Goal: Complete application form

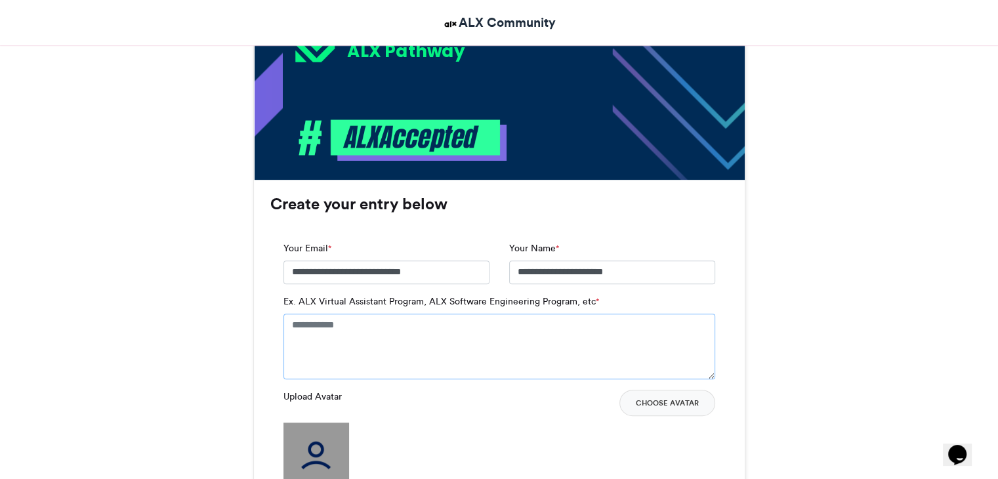
click at [446, 342] on textarea "Ex. ALX Virtual Assistant Program, ALX Software Engineering Program, etc *" at bounding box center [499, 347] width 432 height 66
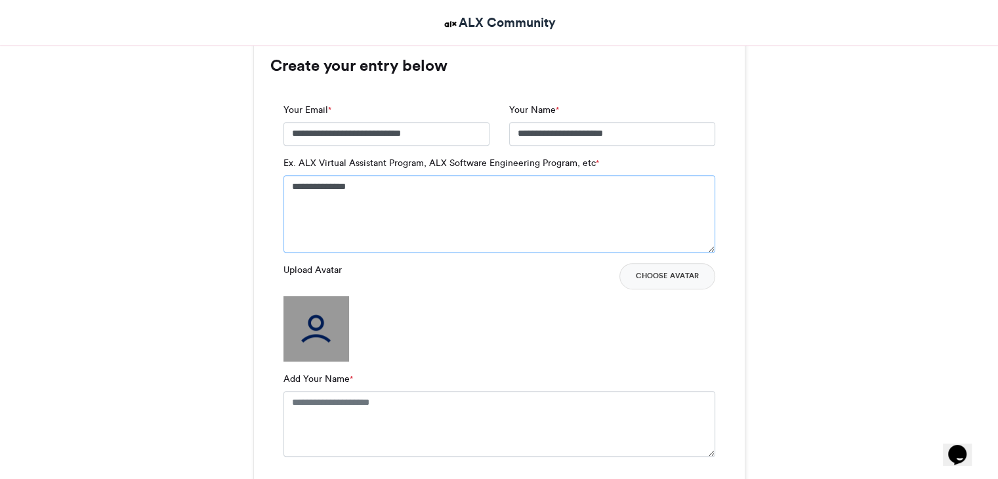
scroll to position [869, 0]
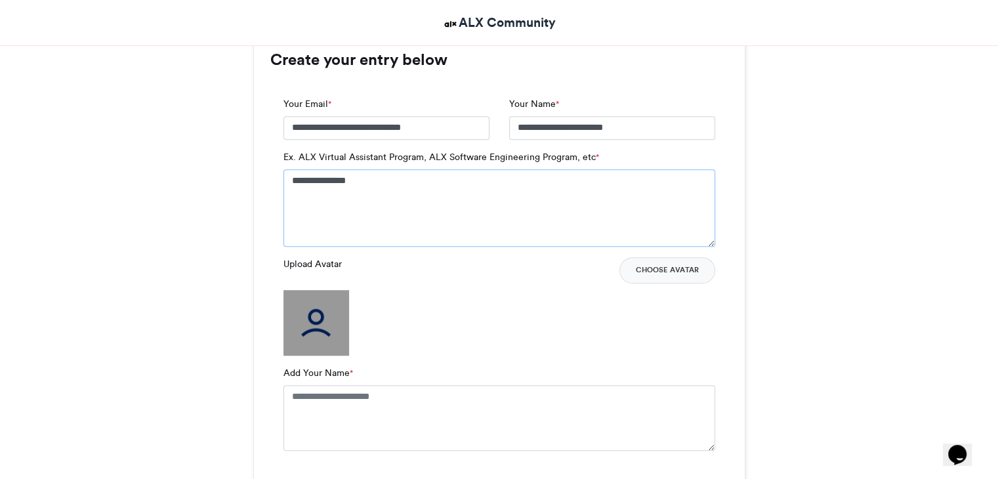
type textarea "**********"
click at [384, 394] on textarea "Add Your Name *" at bounding box center [499, 418] width 432 height 66
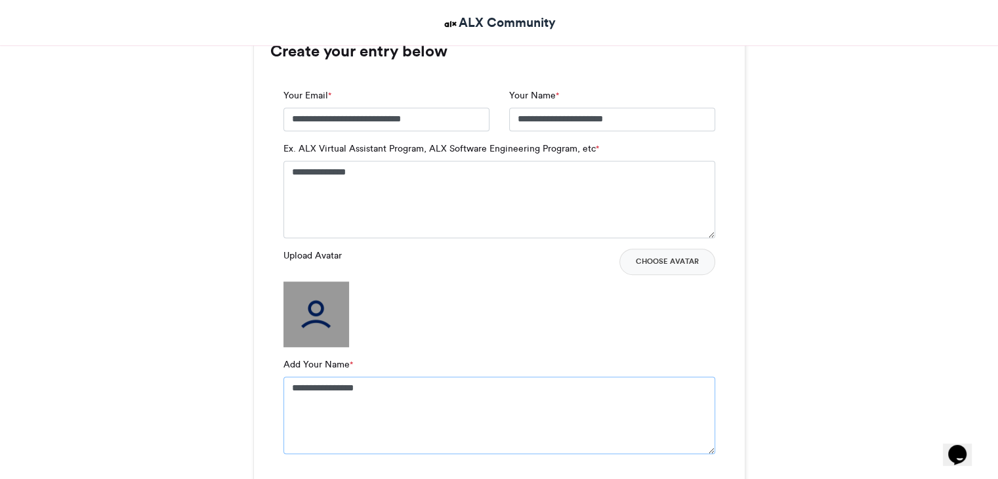
scroll to position [868, 0]
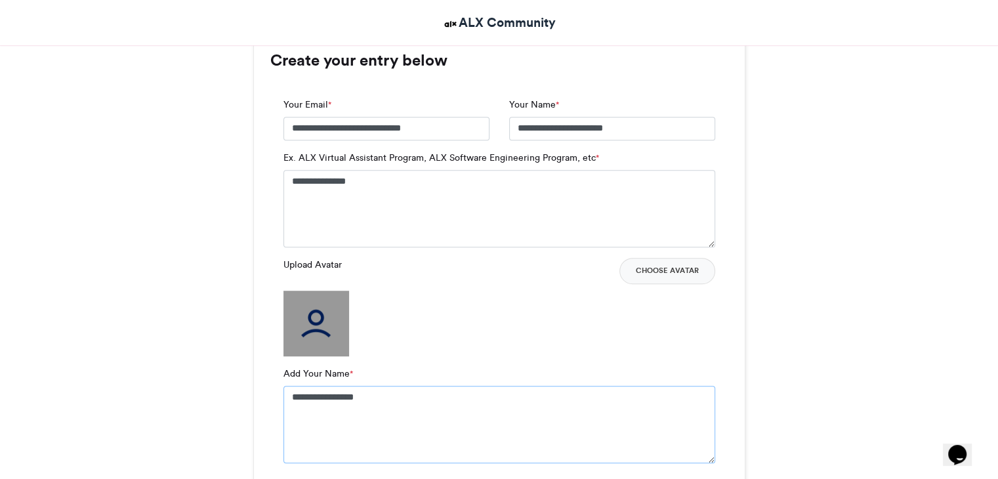
type textarea "**********"
click at [308, 331] on img at bounding box center [316, 324] width 66 height 66
click at [659, 264] on button "Choose Avatar" at bounding box center [667, 271] width 96 height 26
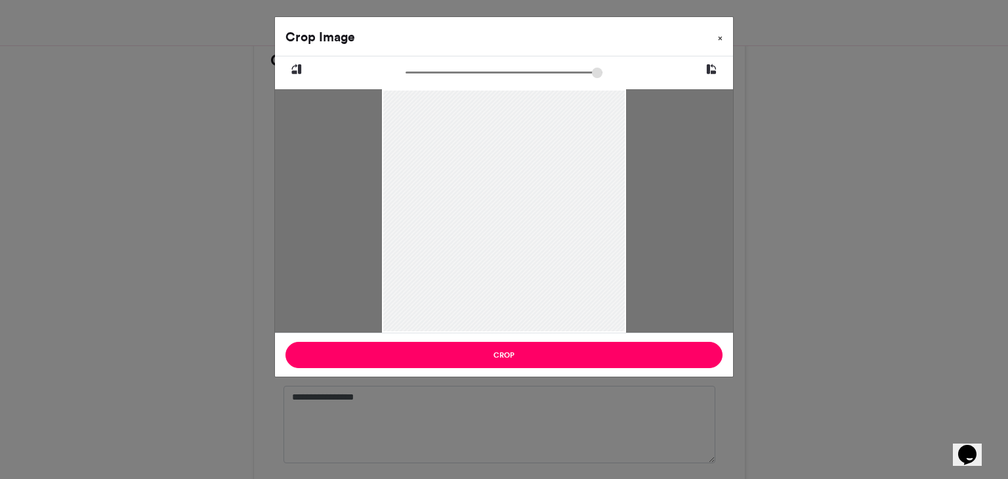
click at [723, 36] on button "×" at bounding box center [720, 35] width 26 height 37
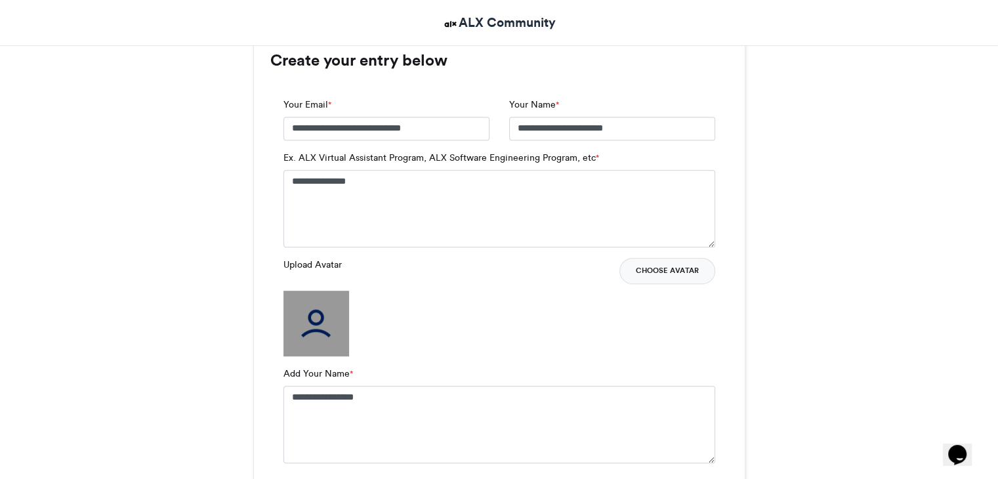
click at [647, 264] on button "Choose Avatar" at bounding box center [667, 271] width 96 height 26
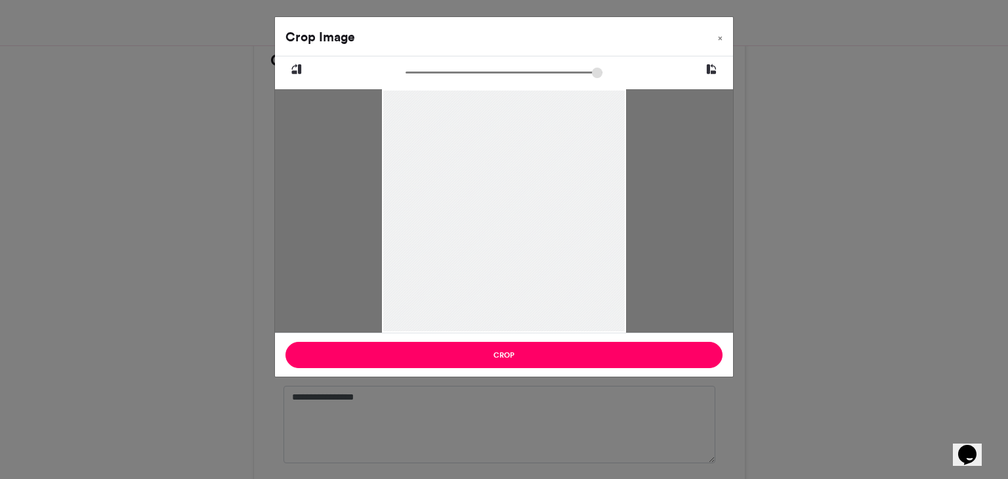
click at [538, 179] on div at bounding box center [503, 211] width 243 height 325
drag, startPoint x: 545, startPoint y: 154, endPoint x: 513, endPoint y: 229, distance: 81.1
click at [513, 229] on div at bounding box center [503, 237] width 243 height 325
click at [719, 35] on span "×" at bounding box center [720, 38] width 5 height 8
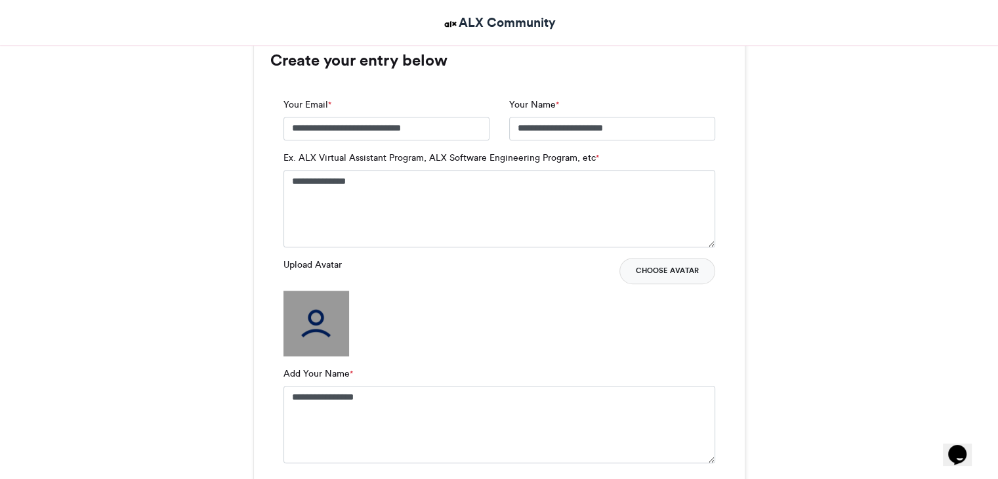
click at [649, 265] on button "Choose Avatar" at bounding box center [667, 271] width 96 height 26
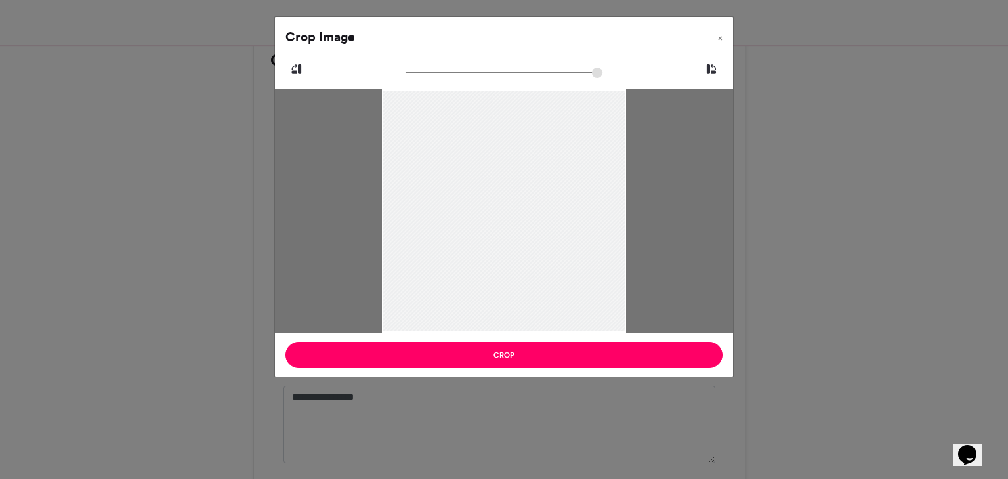
drag, startPoint x: 502, startPoint y: 153, endPoint x: 490, endPoint y: 285, distance: 132.4
click at [490, 285] on div at bounding box center [503, 266] width 243 height 355
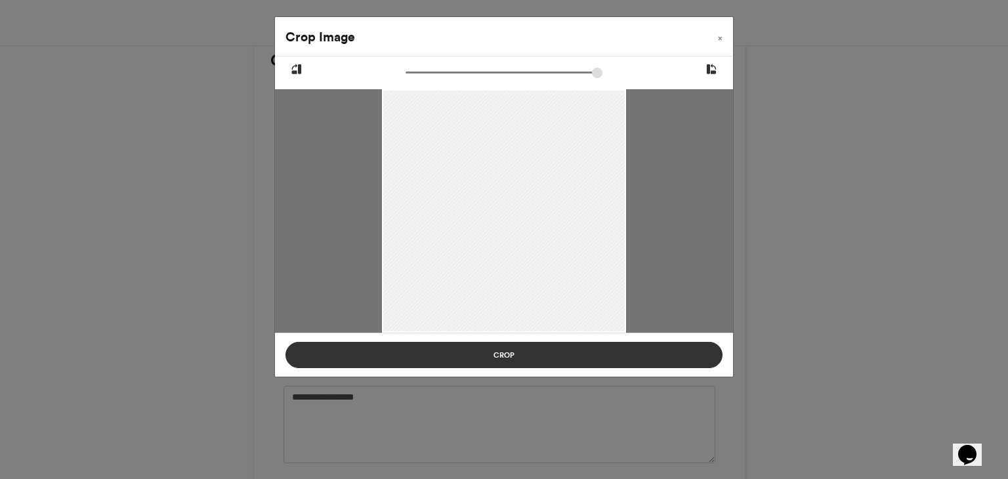
click at [496, 365] on button "Crop" at bounding box center [503, 355] width 437 height 26
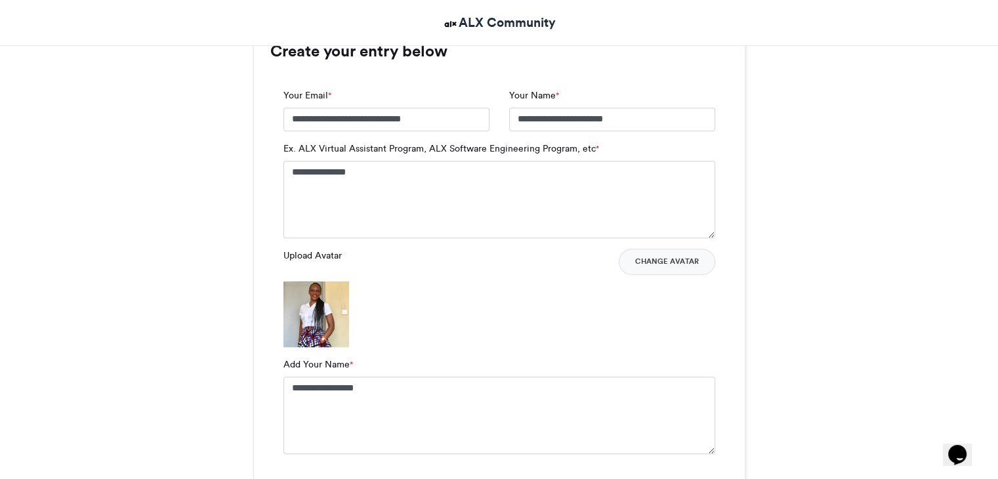
scroll to position [892, 0]
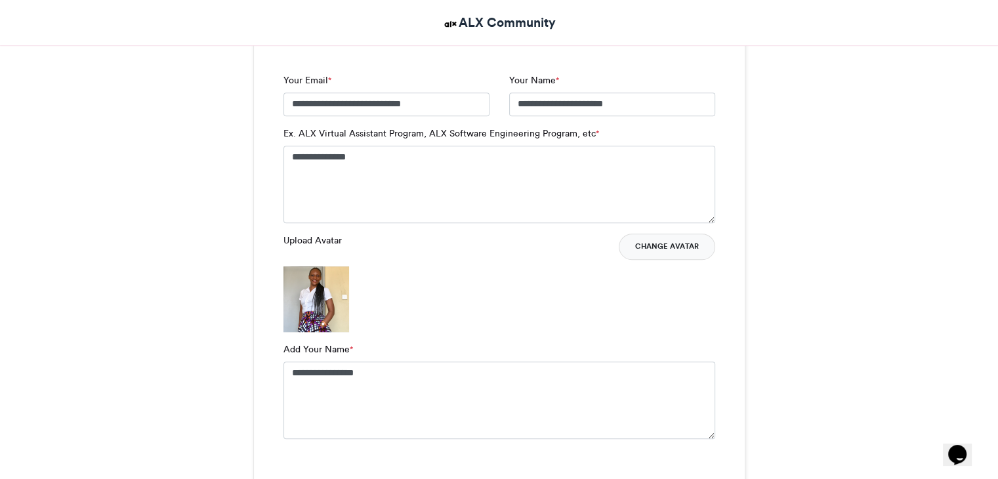
click at [665, 247] on button "Change Avatar" at bounding box center [667, 247] width 96 height 26
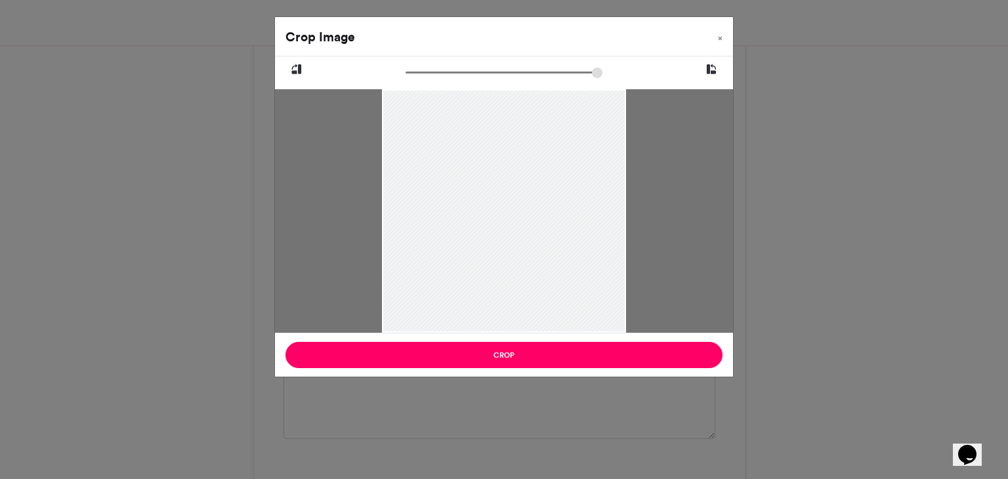
drag, startPoint x: 563, startPoint y: 187, endPoint x: 539, endPoint y: 164, distance: 33.4
click at [516, 188] on div at bounding box center [503, 211] width 243 height 325
click at [709, 66] on icon at bounding box center [711, 69] width 12 height 17
click at [712, 67] on icon at bounding box center [711, 69] width 12 height 17
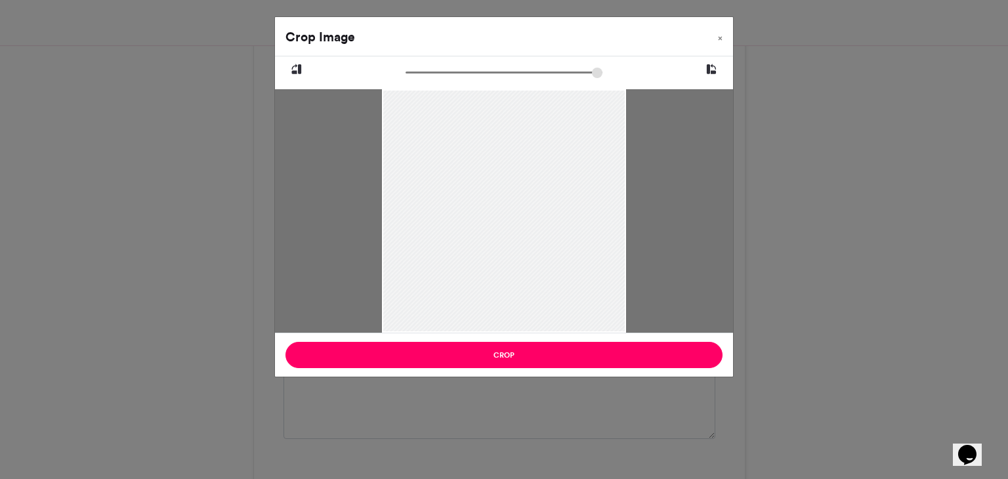
click at [712, 67] on icon at bounding box center [711, 69] width 12 height 17
drag, startPoint x: 501, startPoint y: 236, endPoint x: 533, endPoint y: 187, distance: 58.8
click at [514, 187] on div at bounding box center [503, 199] width 243 height 325
drag, startPoint x: 412, startPoint y: 71, endPoint x: 437, endPoint y: 76, distance: 25.5
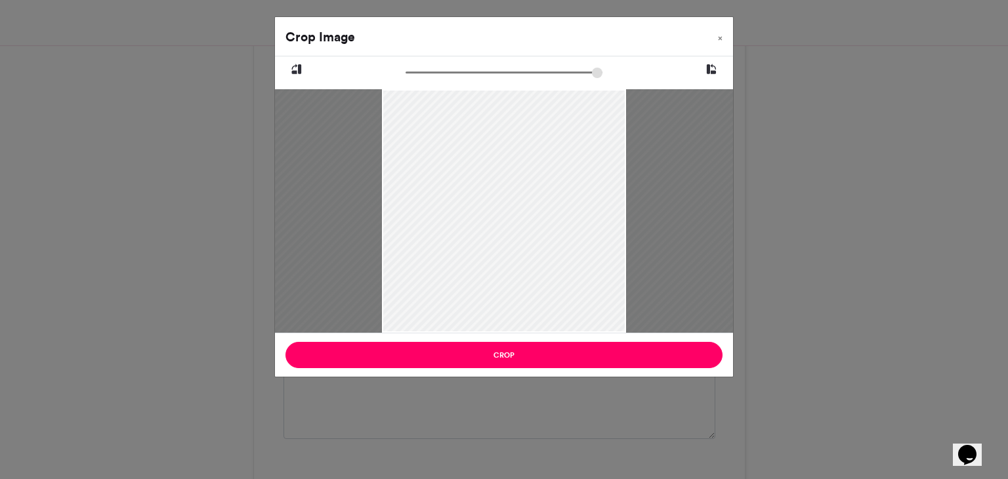
click at [437, 76] on input "zoom" at bounding box center [503, 72] width 197 height 12
drag, startPoint x: 467, startPoint y: 162, endPoint x: 496, endPoint y: 245, distance: 88.2
click at [497, 249] on div at bounding box center [535, 280] width 480 height 639
drag, startPoint x: 433, startPoint y: 71, endPoint x: 415, endPoint y: 76, distance: 18.5
click at [415, 76] on input "zoom" at bounding box center [503, 72] width 197 height 12
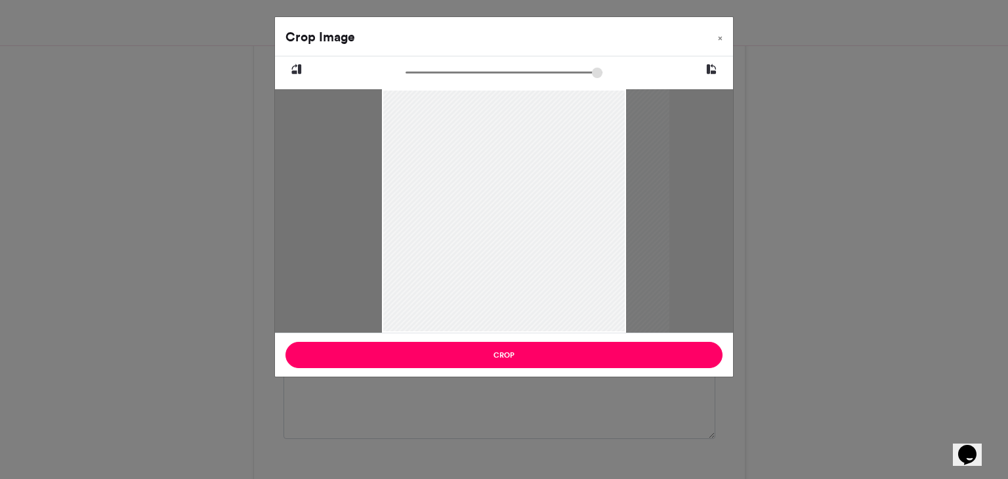
drag, startPoint x: 506, startPoint y: 167, endPoint x: 545, endPoint y: 142, distance: 45.1
click at [545, 142] on div at bounding box center [525, 227] width 288 height 384
drag, startPoint x: 516, startPoint y: 207, endPoint x: 512, endPoint y: 194, distance: 14.5
click at [548, 202] on div at bounding box center [525, 222] width 288 height 384
type input "******"
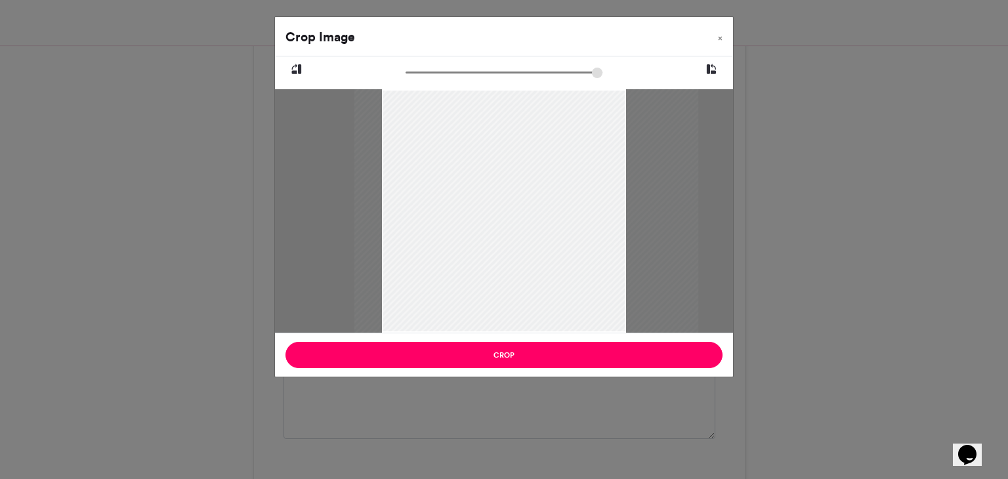
click at [422, 72] on input "zoom" at bounding box center [503, 72] width 197 height 12
drag, startPoint x: 490, startPoint y: 155, endPoint x: 506, endPoint y: 165, distance: 18.6
click at [506, 165] on div at bounding box center [542, 234] width 344 height 459
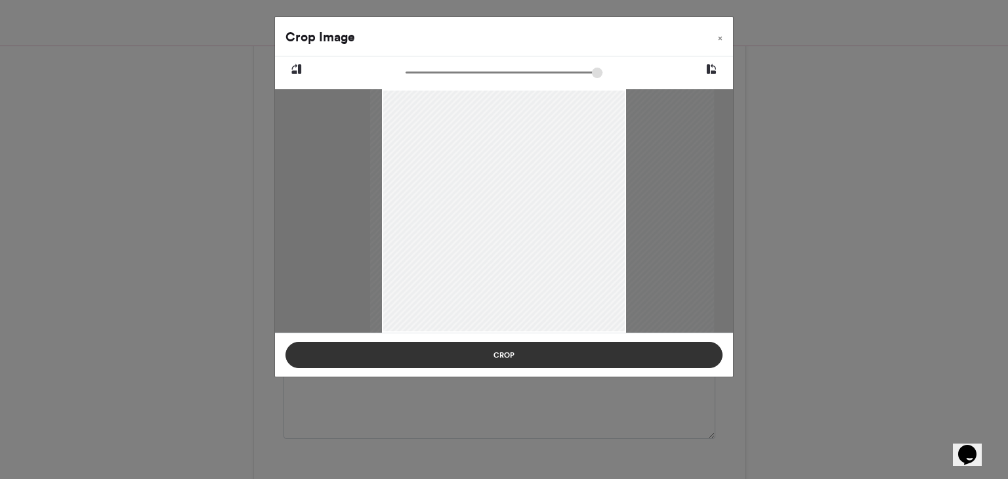
click at [505, 354] on button "Crop" at bounding box center [503, 355] width 437 height 26
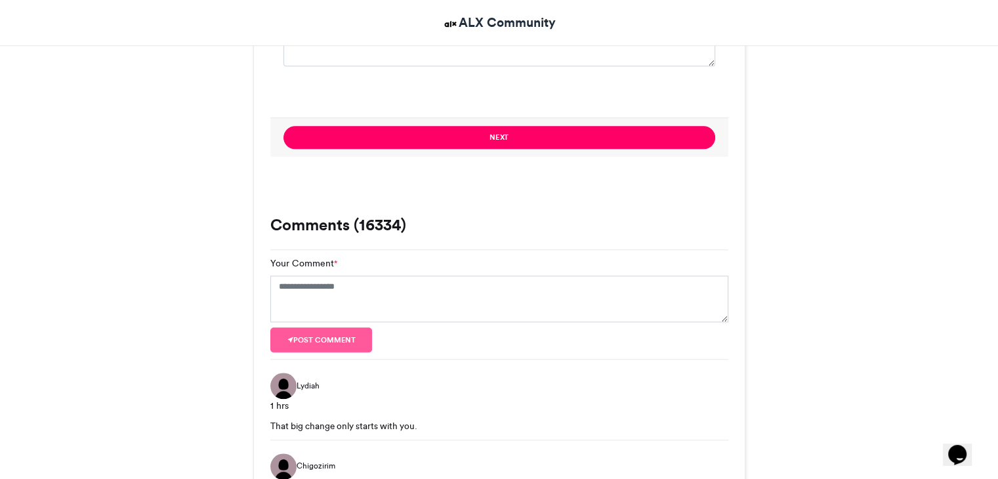
scroll to position [1258, 0]
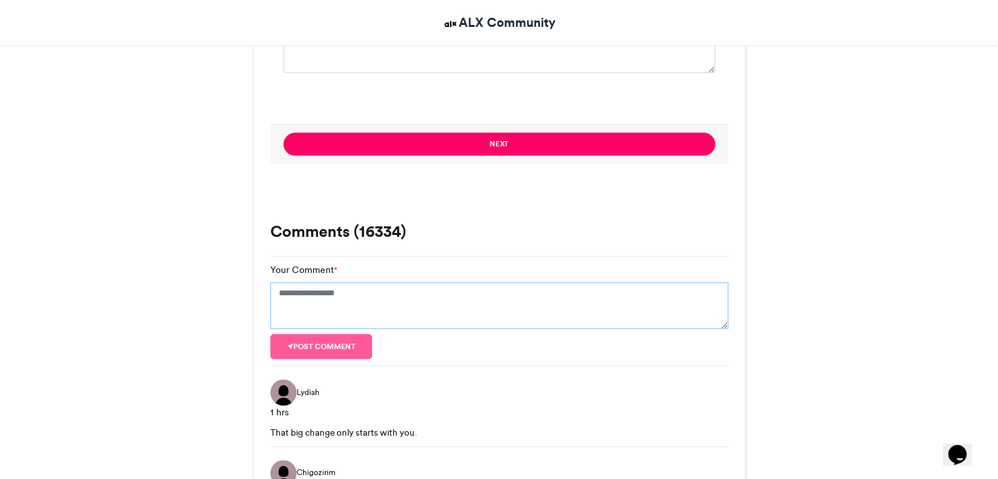
click at [319, 300] on textarea "Your Comment *" at bounding box center [499, 305] width 458 height 47
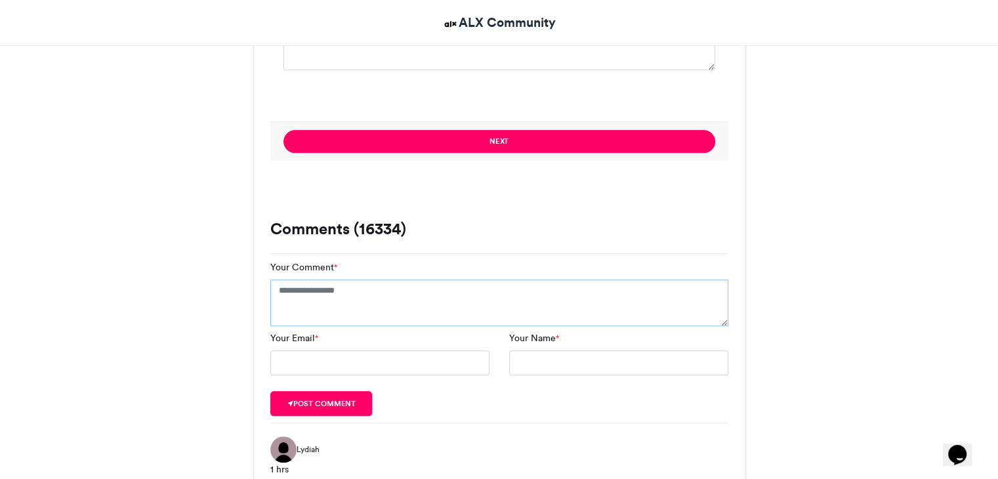
scroll to position [1267, 0]
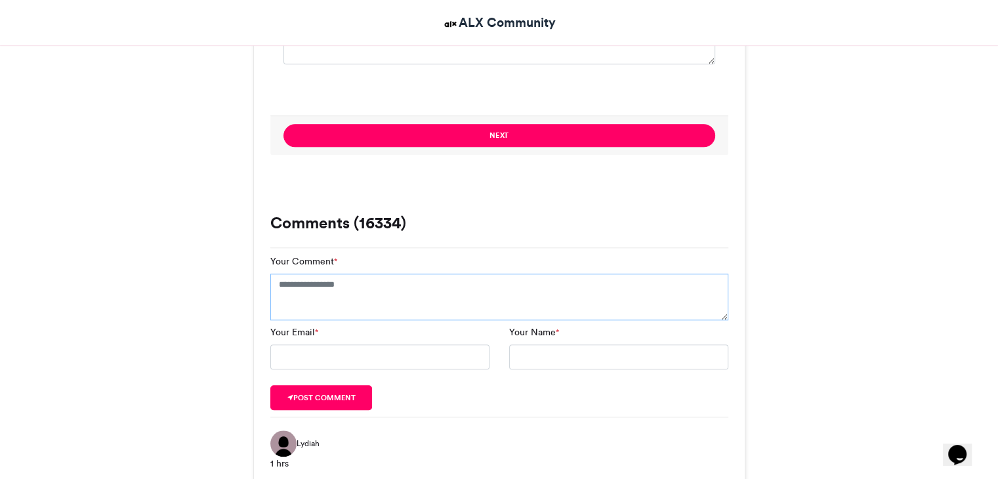
click at [307, 280] on textarea "Your Comment *" at bounding box center [499, 297] width 458 height 47
type textarea "*"
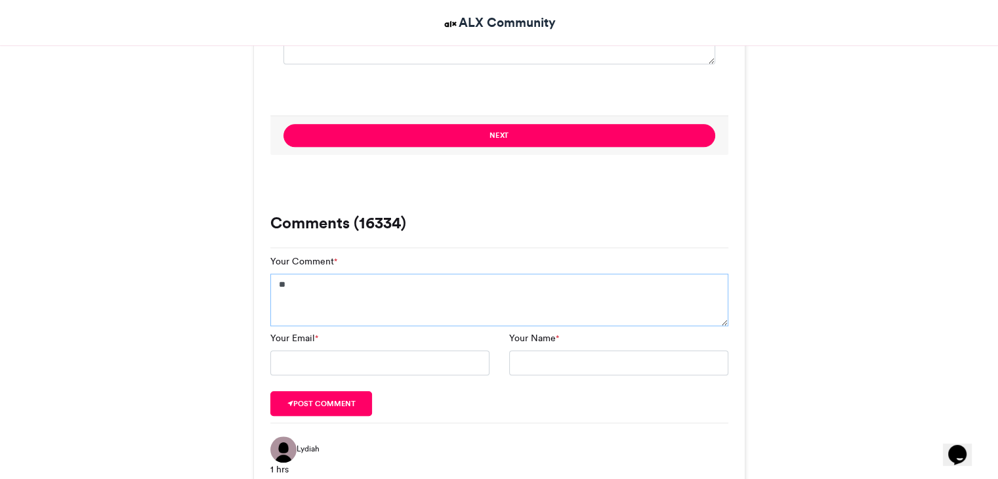
type textarea "*"
click at [373, 314] on textarea "**********" at bounding box center [499, 300] width 458 height 52
click at [276, 281] on textarea "**********" at bounding box center [499, 300] width 458 height 52
type textarea "**********"
click at [341, 370] on input "Your Email *" at bounding box center [379, 362] width 219 height 25
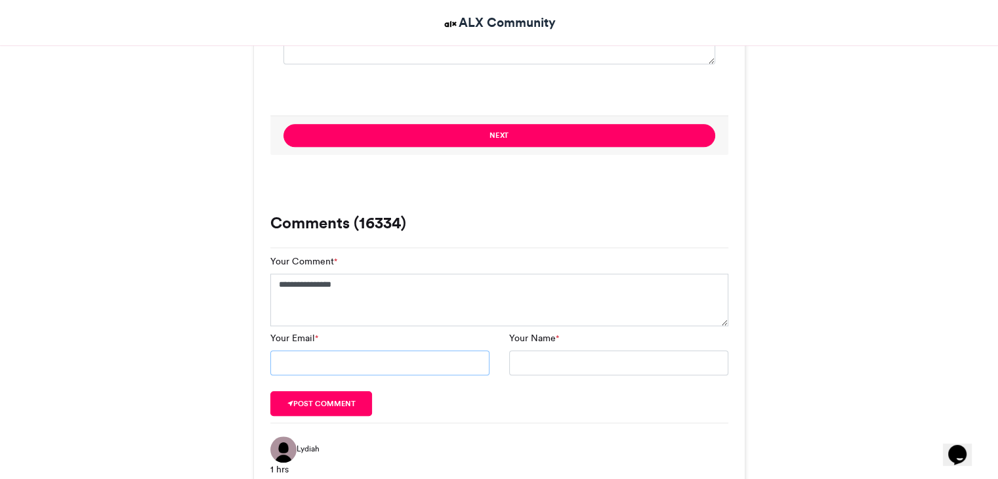
type input "**********"
click at [578, 360] on input "Your Name *" at bounding box center [618, 362] width 219 height 25
type input "**********"
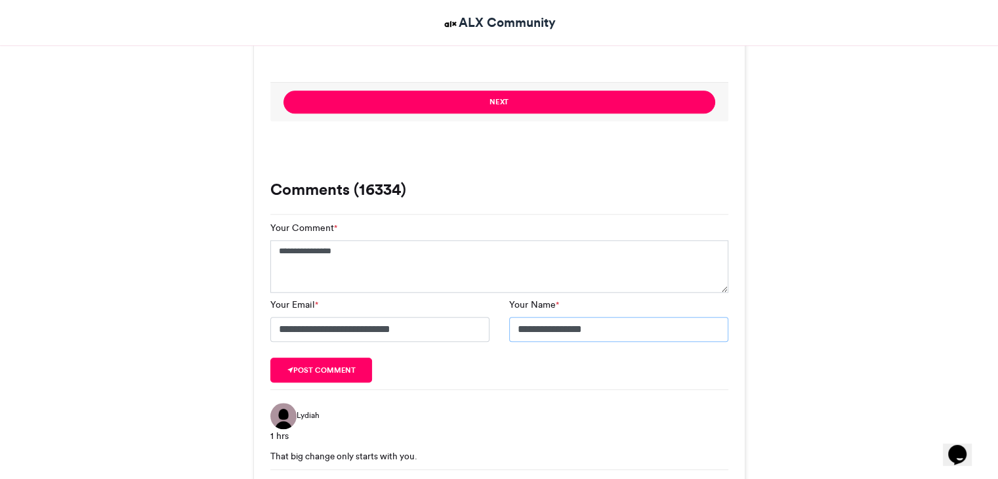
scroll to position [1309, 0]
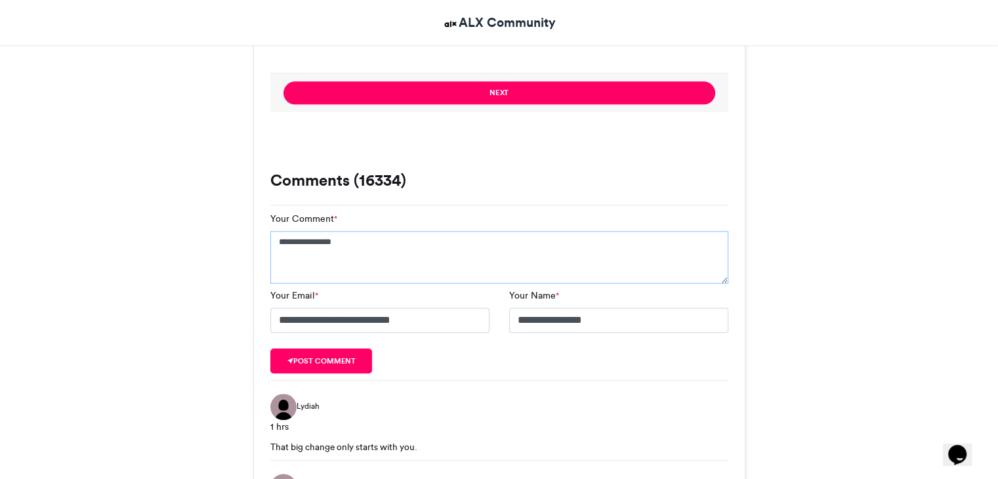
click at [276, 241] on textarea "**********" at bounding box center [499, 257] width 458 height 52
click at [402, 237] on textarea "**********" at bounding box center [499, 257] width 458 height 52
type textarea "**********"
click at [308, 365] on button "Post comment" at bounding box center [321, 360] width 102 height 25
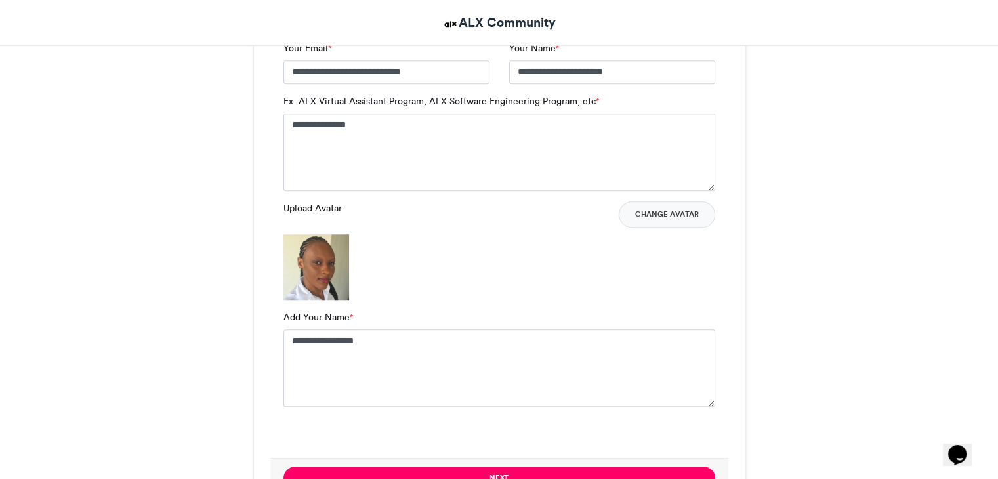
scroll to position [963, 0]
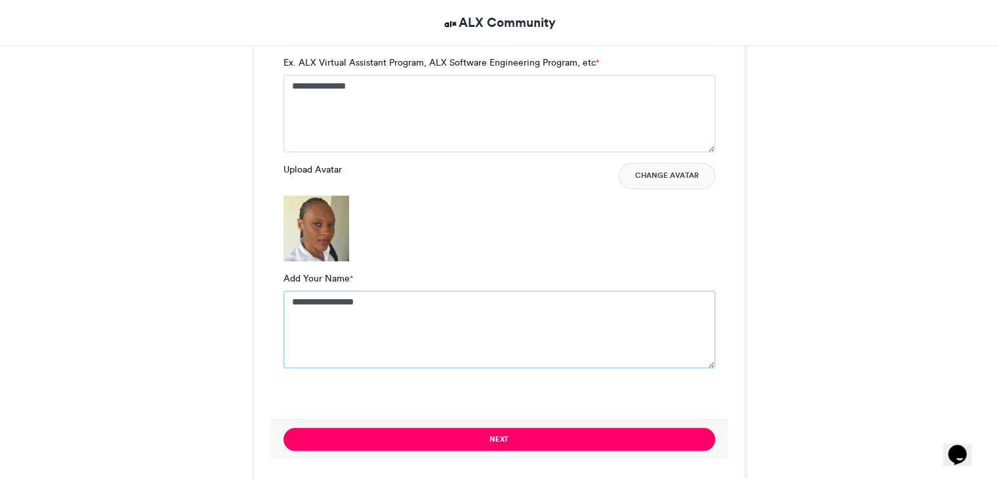
click at [364, 301] on textarea "**********" at bounding box center [499, 329] width 432 height 77
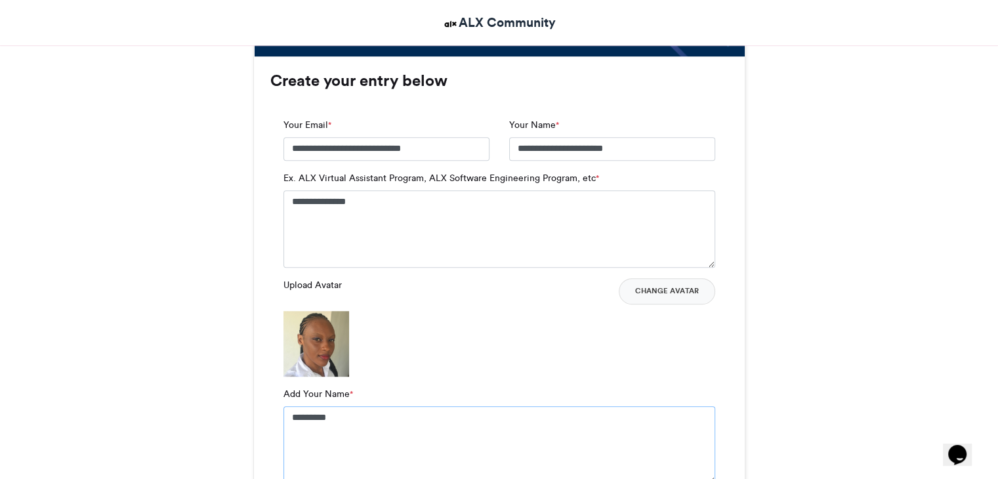
scroll to position [939, 0]
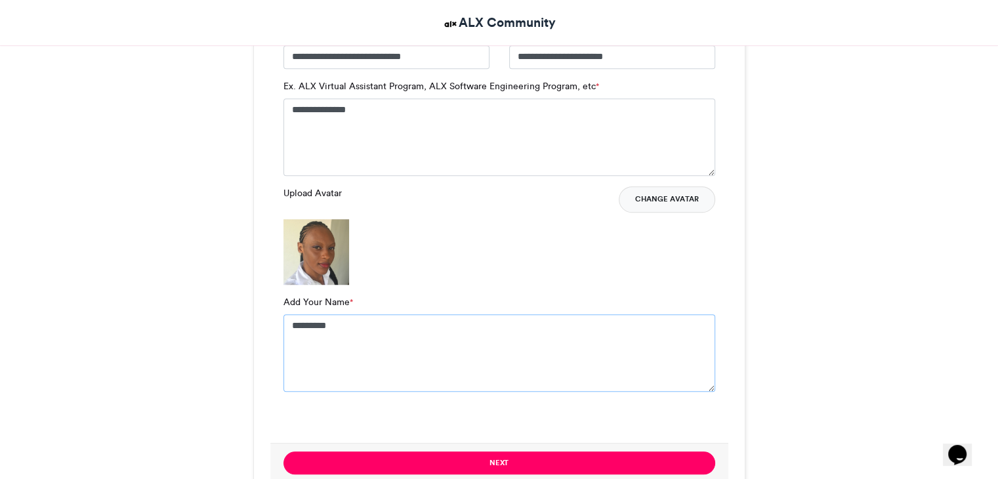
type textarea "********"
click at [661, 200] on button "Change Avatar" at bounding box center [667, 199] width 96 height 26
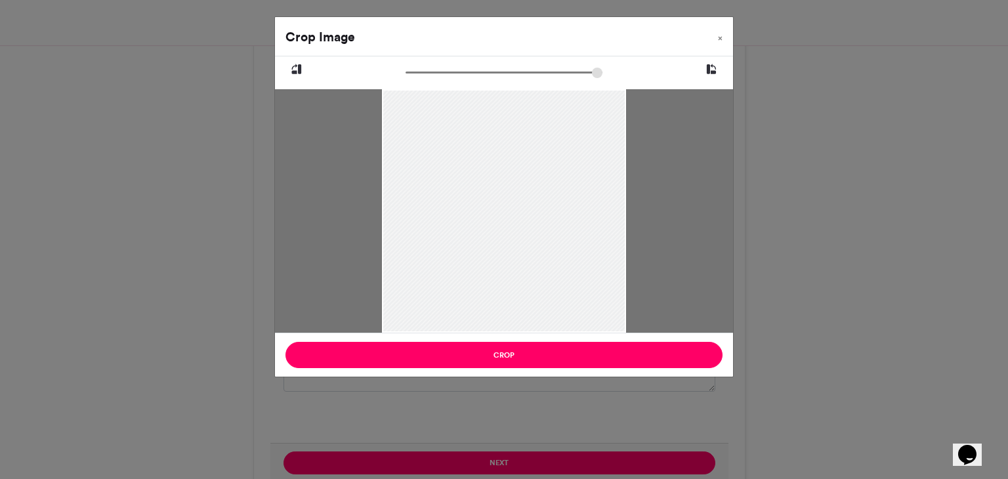
click at [711, 63] on icon at bounding box center [711, 69] width 12 height 17
click at [415, 69] on input "zoom" at bounding box center [503, 72] width 197 height 12
drag, startPoint x: 544, startPoint y: 219, endPoint x: 453, endPoint y: 195, distance: 93.7
click at [453, 195] on div at bounding box center [482, 229] width 288 height 384
click at [423, 71] on input "zoom" at bounding box center [503, 72] width 197 height 12
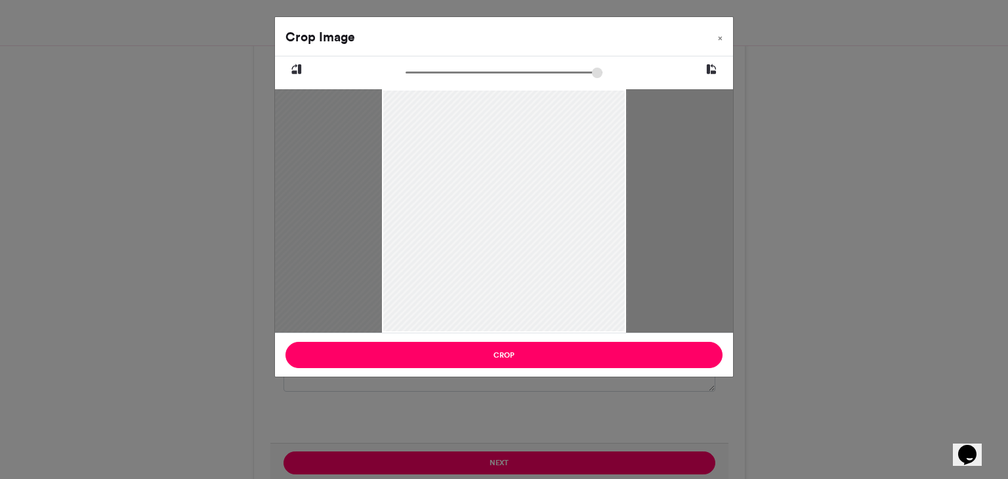
drag, startPoint x: 569, startPoint y: 171, endPoint x: 536, endPoint y: 188, distance: 37.9
click at [536, 188] on div at bounding box center [449, 252] width 358 height 478
click at [415, 73] on input "zoom" at bounding box center [503, 72] width 197 height 12
type input "******"
click at [419, 69] on input "zoom" at bounding box center [503, 72] width 197 height 12
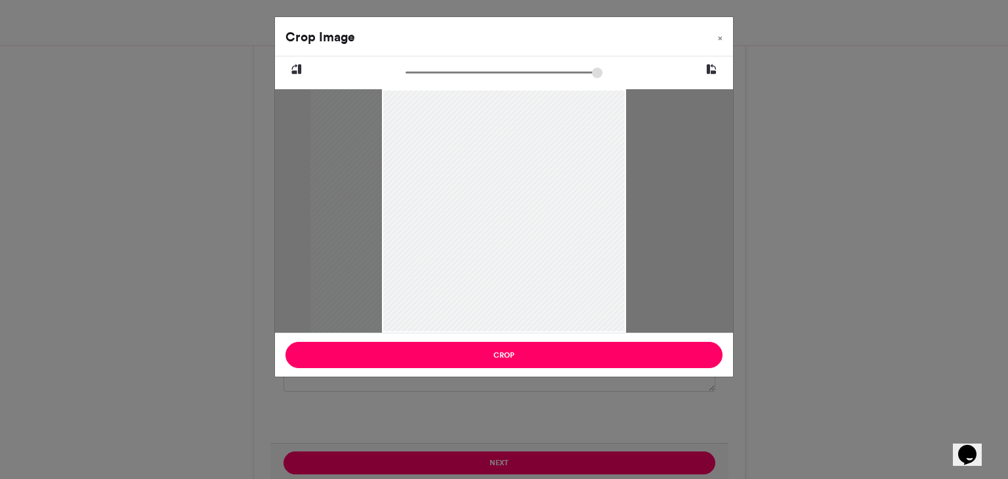
drag, startPoint x: 543, startPoint y: 199, endPoint x: 524, endPoint y: 191, distance: 21.2
click at [524, 191] on div at bounding box center [468, 238] width 316 height 421
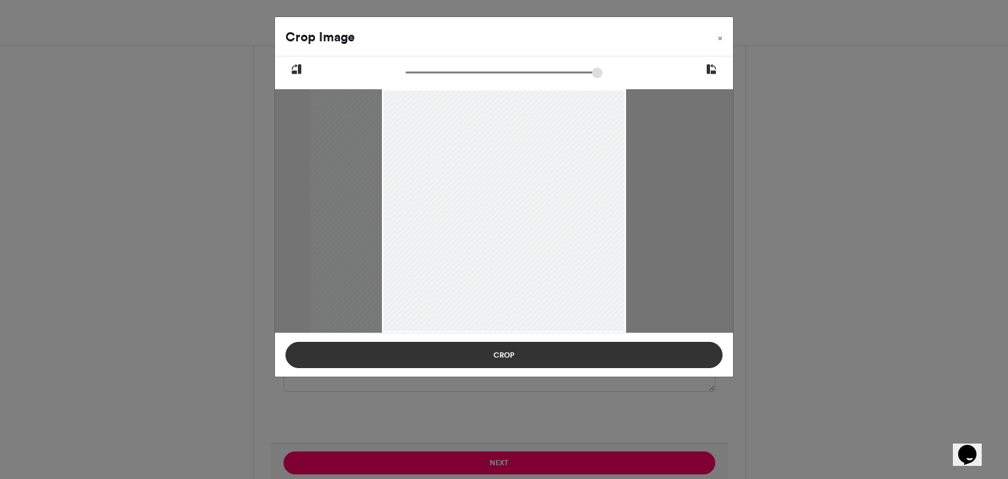
click at [545, 356] on button "Crop" at bounding box center [503, 355] width 437 height 26
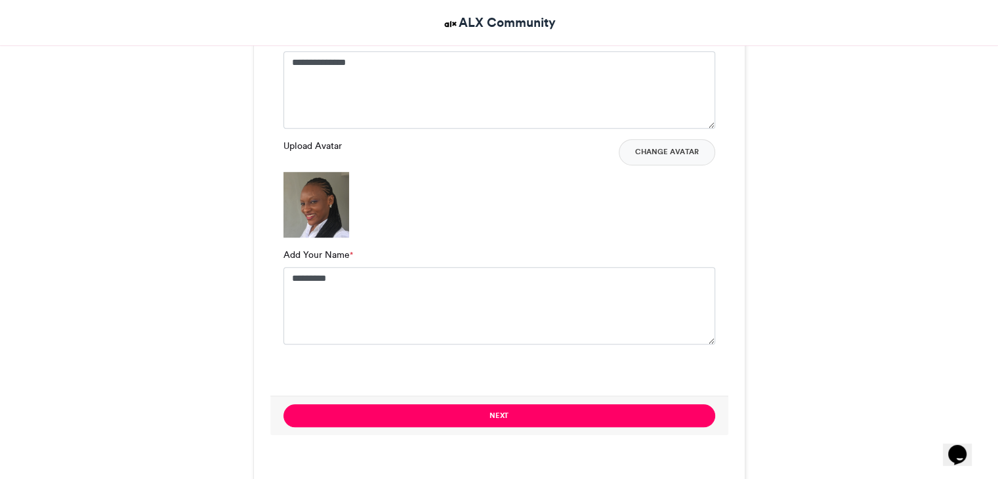
scroll to position [1182, 0]
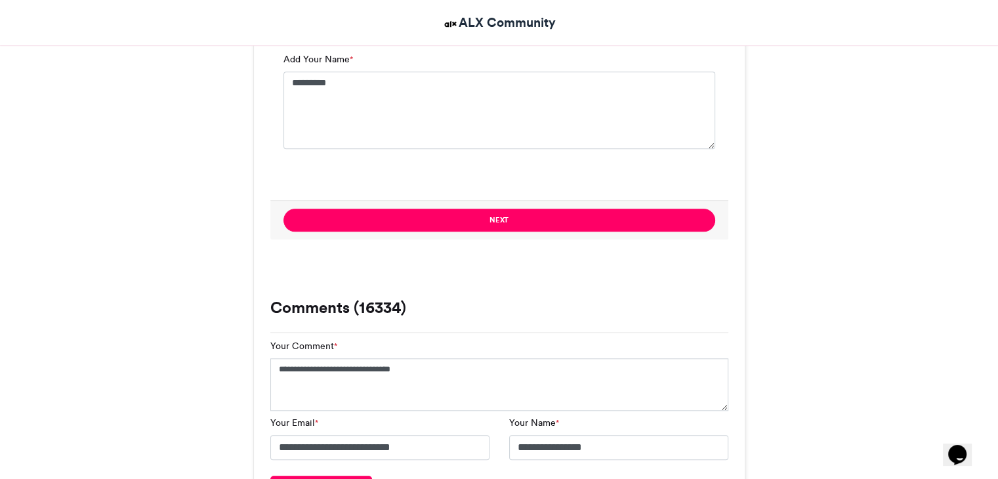
click at [505, 216] on button "Next" at bounding box center [499, 220] width 432 height 23
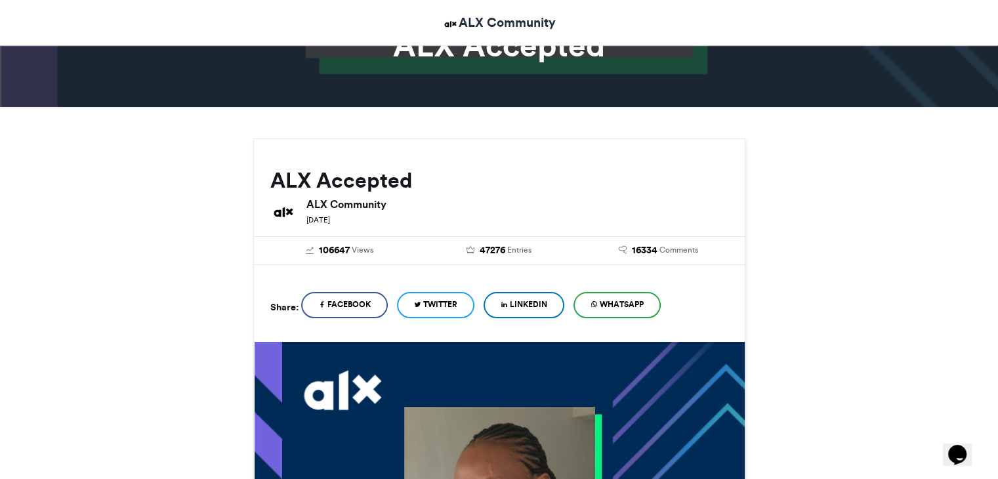
scroll to position [178, 0]
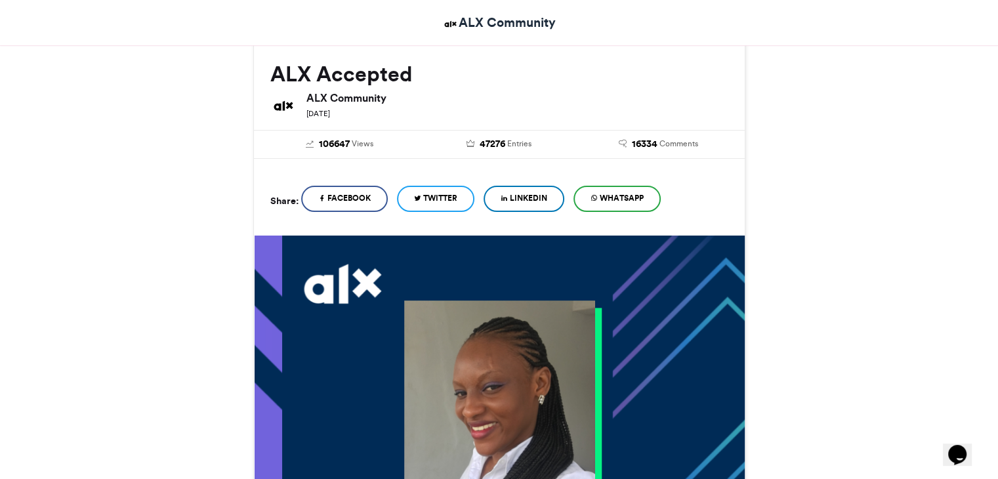
click at [525, 196] on span "LinkedIn" at bounding box center [528, 198] width 37 height 12
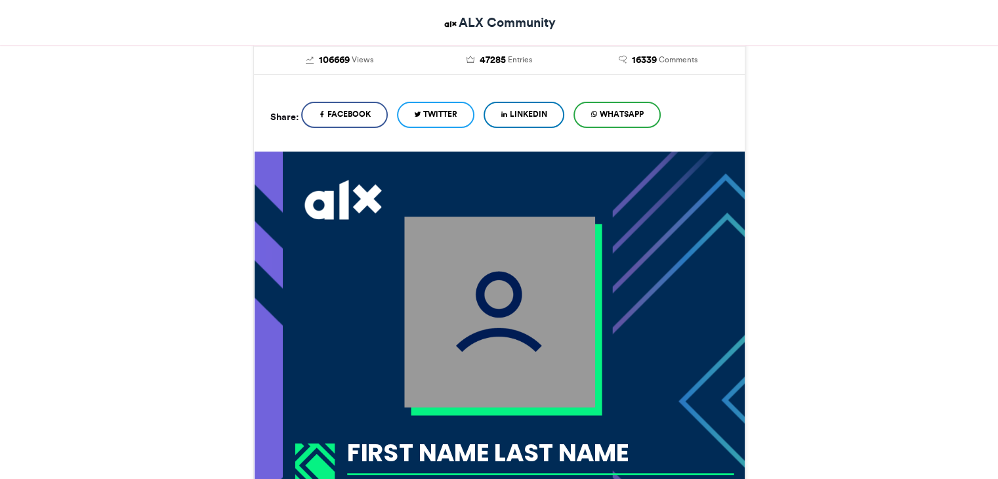
scroll to position [134, 0]
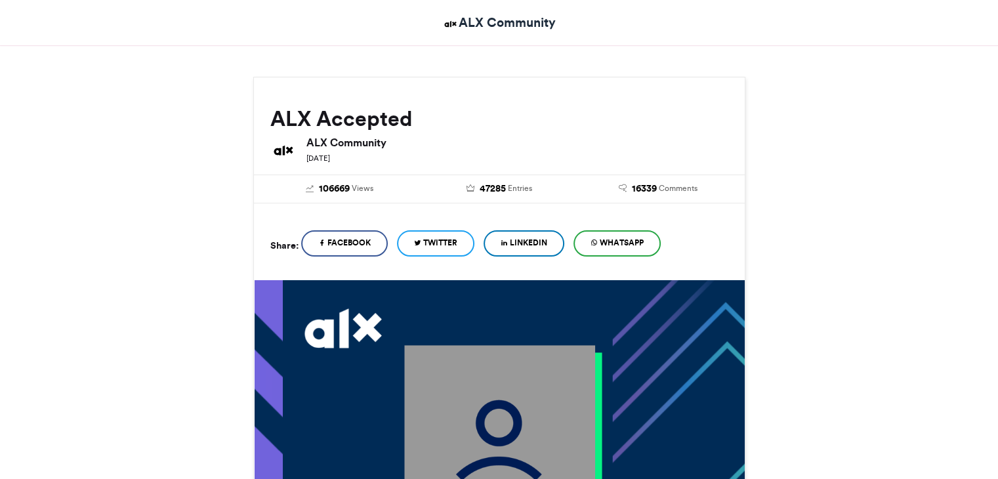
drag, startPoint x: 1007, startPoint y: 108, endPoint x: 980, endPoint y: 154, distance: 52.7
